Goal: Information Seeking & Learning: Find specific page/section

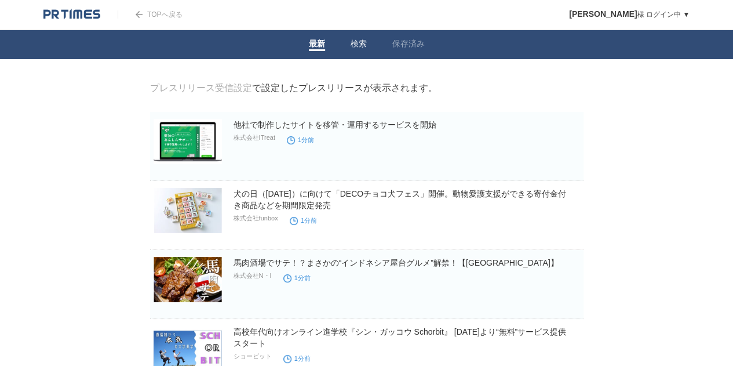
click at [365, 37] on li "検索" at bounding box center [359, 44] width 42 height 29
click at [365, 39] on link "検索" at bounding box center [359, 45] width 16 height 12
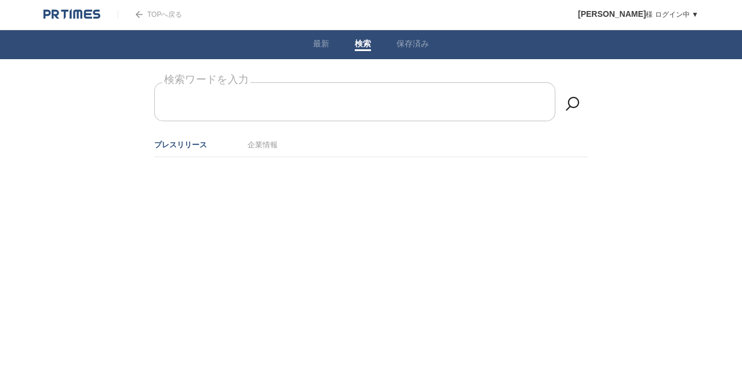
click at [307, 82] on form "検索ワードを入力" at bounding box center [371, 82] width 434 height 0
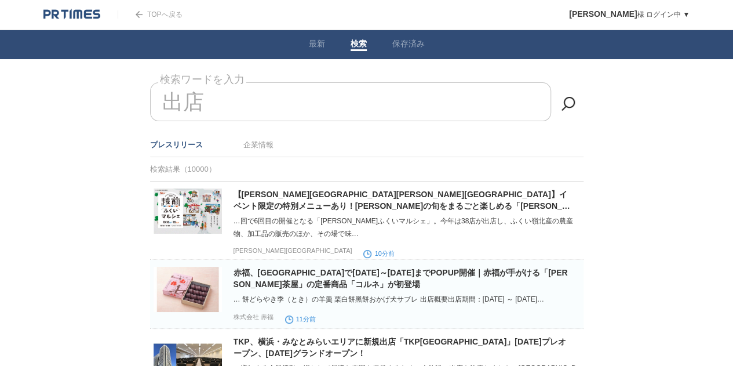
click at [315, 94] on input "出店" at bounding box center [350, 101] width 401 height 39
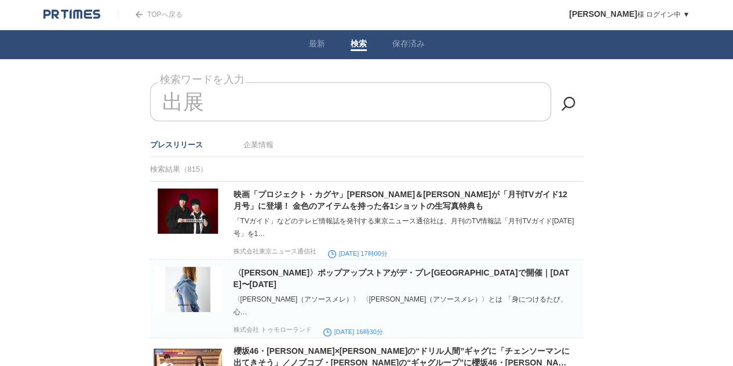
type input "出展"
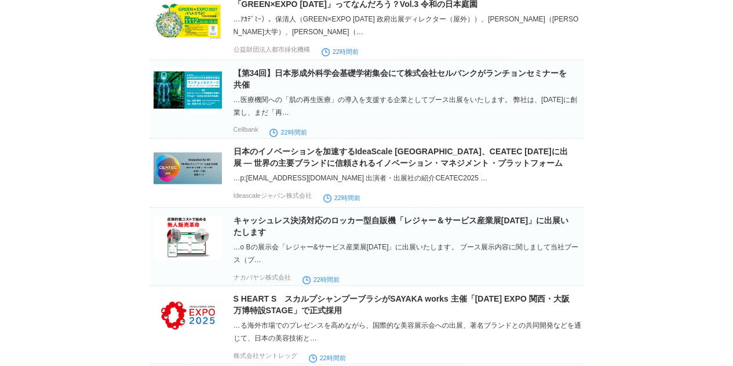
scroll to position [6920, 0]
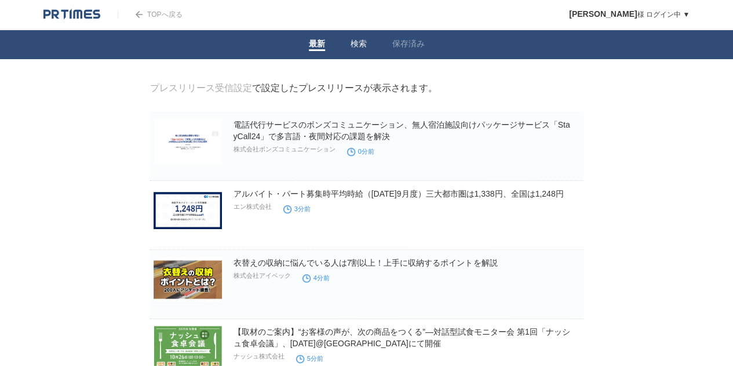
click at [353, 43] on link "検索" at bounding box center [359, 45] width 16 height 12
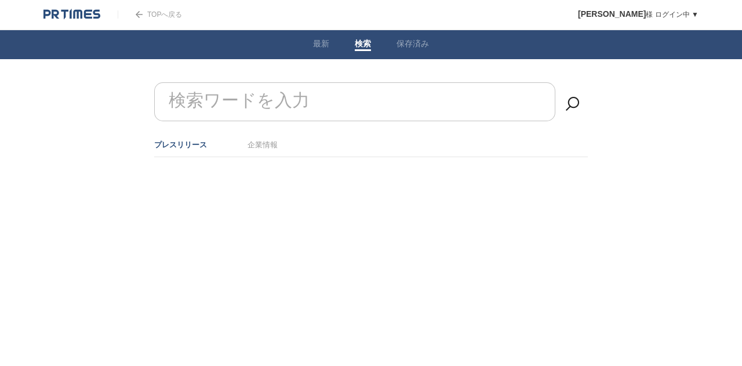
click at [275, 82] on form "検索ワードを入力" at bounding box center [371, 82] width 434 height 0
type input "ｋ"
type input "@"
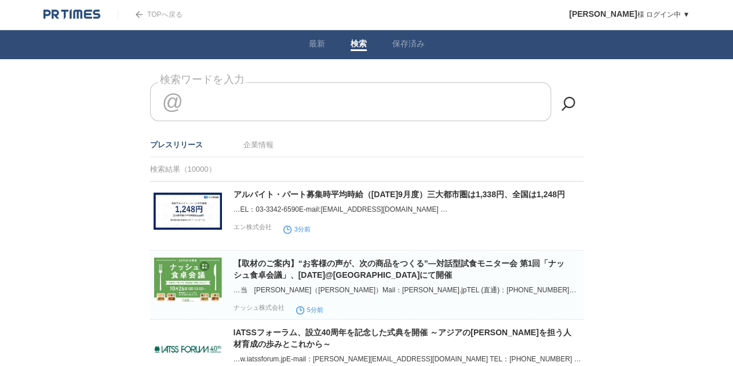
click at [239, 102] on input "@" at bounding box center [350, 101] width 401 height 39
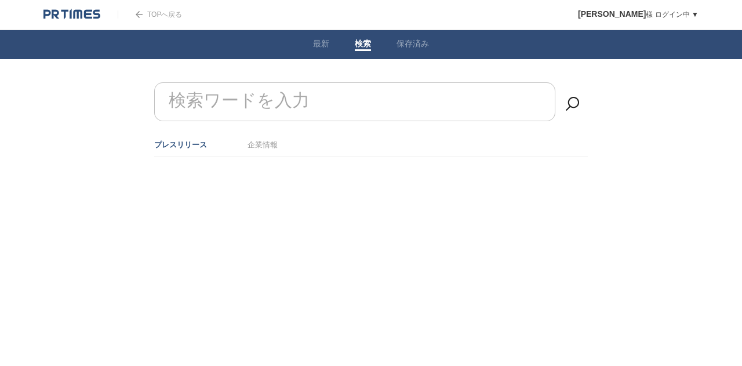
click at [251, 139] on li "企業情報" at bounding box center [263, 144] width 30 height 19
click at [255, 150] on li "企業情報" at bounding box center [263, 144] width 30 height 19
click at [255, 145] on link "企業情報" at bounding box center [263, 144] width 30 height 9
click at [242, 82] on form "検索ワードを入力" at bounding box center [371, 82] width 434 height 0
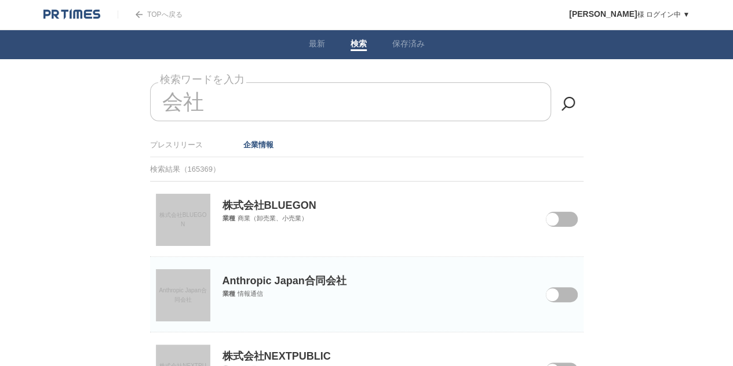
type input "会社"
click at [191, 213] on span "株式会社BLUEGON" at bounding box center [183, 220] width 48 height 16
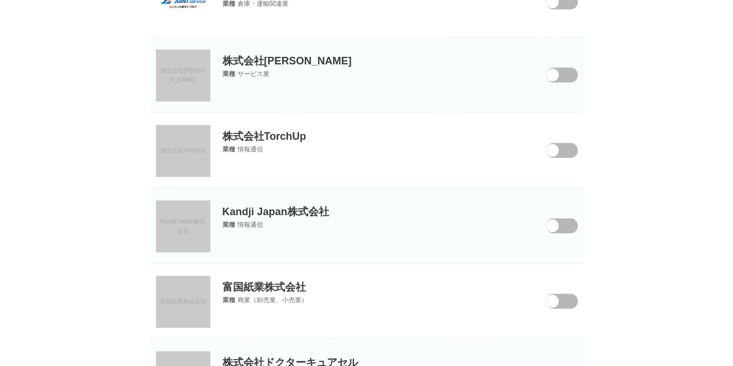
scroll to position [580, 0]
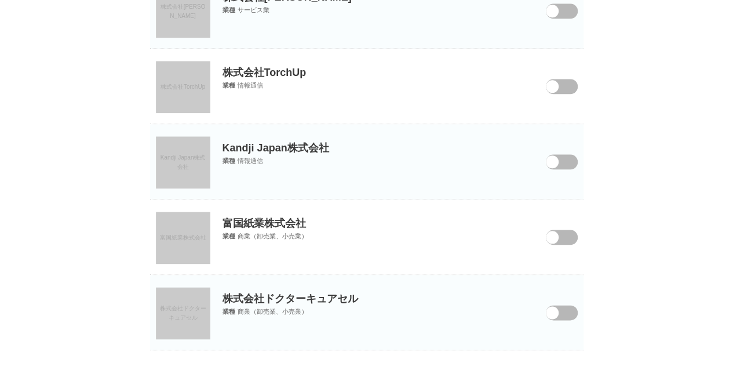
click at [173, 150] on link "Kandji Japan株式会社" at bounding box center [183, 162] width 54 height 52
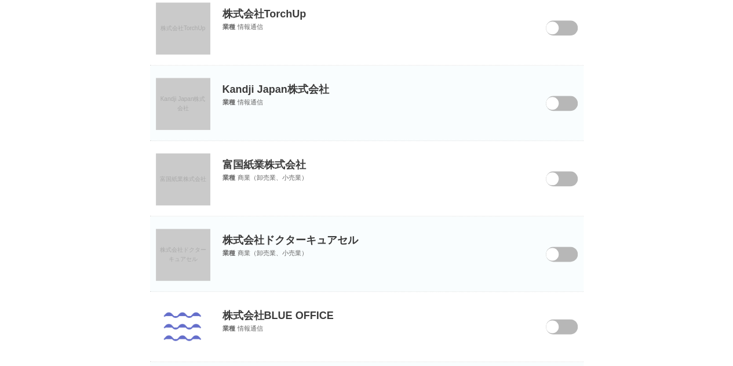
scroll to position [696, 0]
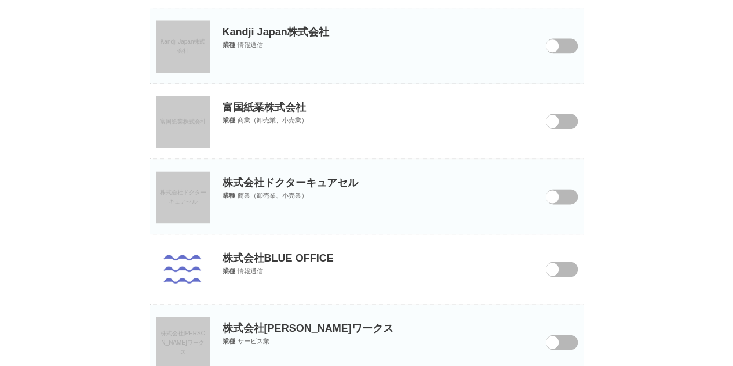
click at [208, 179] on link "株式会社ドクターキュアセル" at bounding box center [183, 197] width 54 height 52
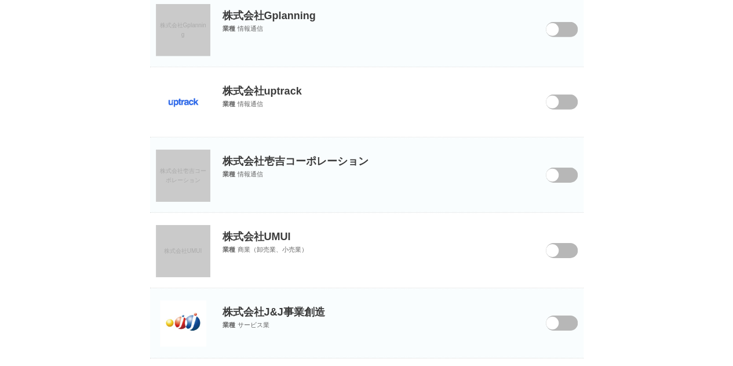
scroll to position [1813, 0]
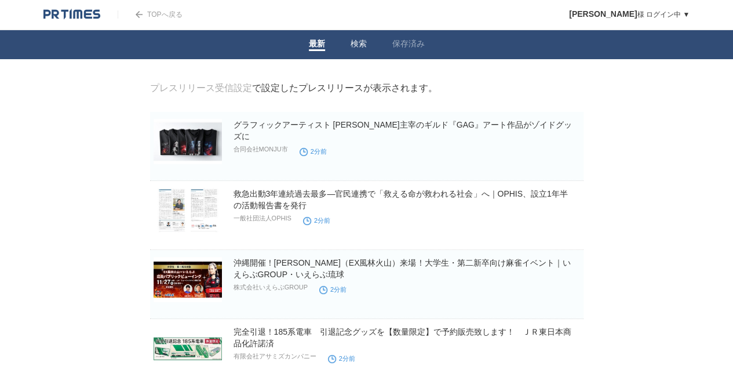
click at [354, 46] on link "検索" at bounding box center [359, 45] width 16 height 12
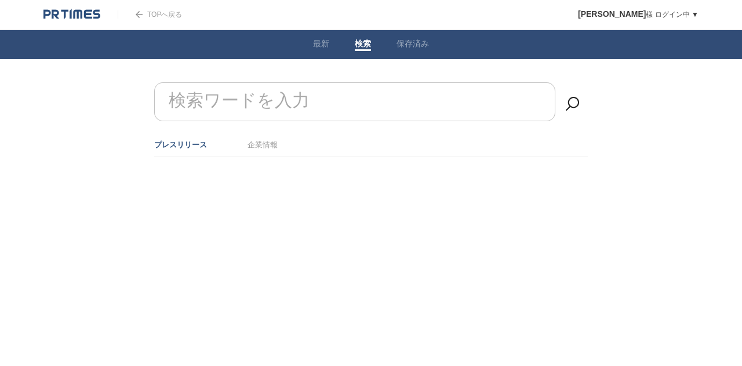
click at [330, 106] on input "検索ワードを入力" at bounding box center [354, 101] width 401 height 39
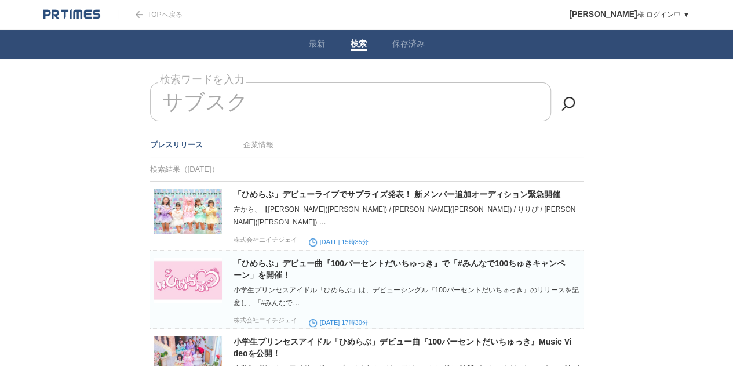
type input "サブスク"
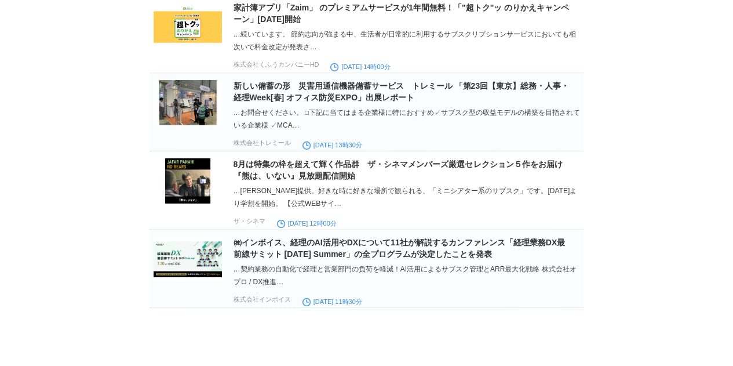
scroll to position [40016, 0]
